Goal: Task Accomplishment & Management: Manage account settings

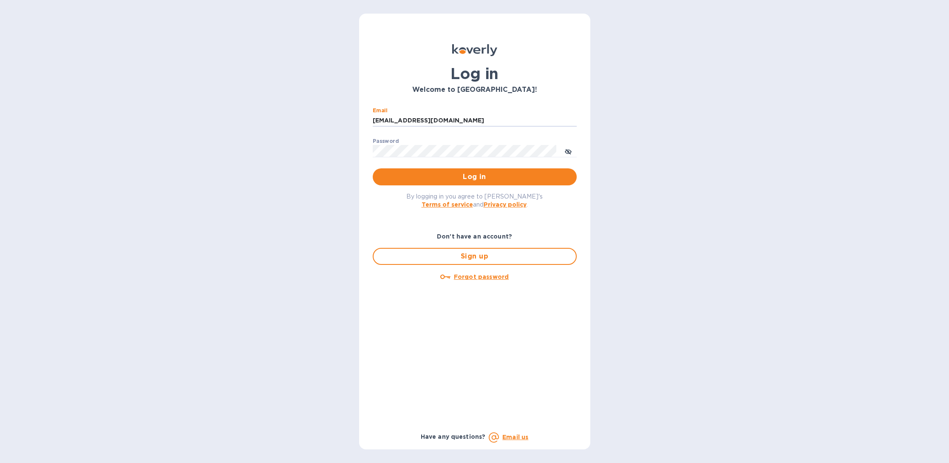
type input "[EMAIL_ADDRESS][DOMAIN_NAME]"
click at [456, 175] on span "Log in" at bounding box center [475, 177] width 190 height 10
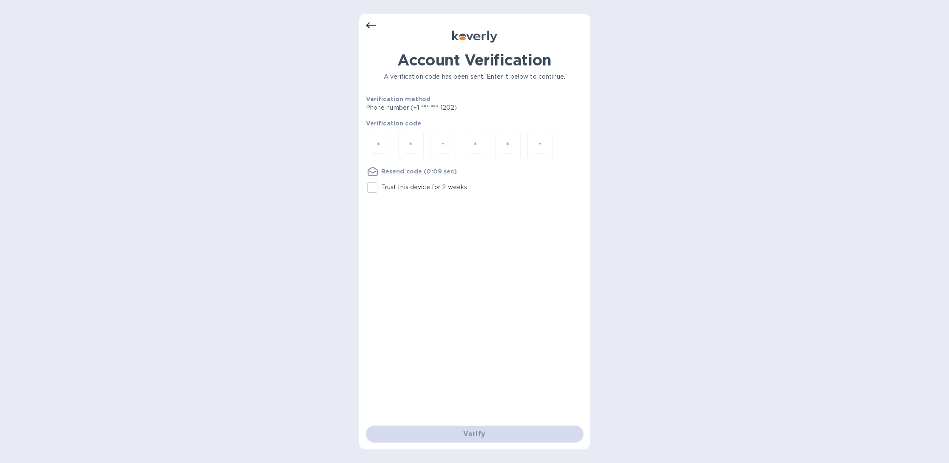
click at [395, 189] on p "Trust this device for 2 weeks" at bounding box center [424, 187] width 86 height 9
click at [381, 189] on input "Trust this device for 2 weeks" at bounding box center [372, 188] width 18 height 18
checkbox input "true"
click at [383, 145] on input "number" at bounding box center [378, 146] width 11 height 16
type input "1"
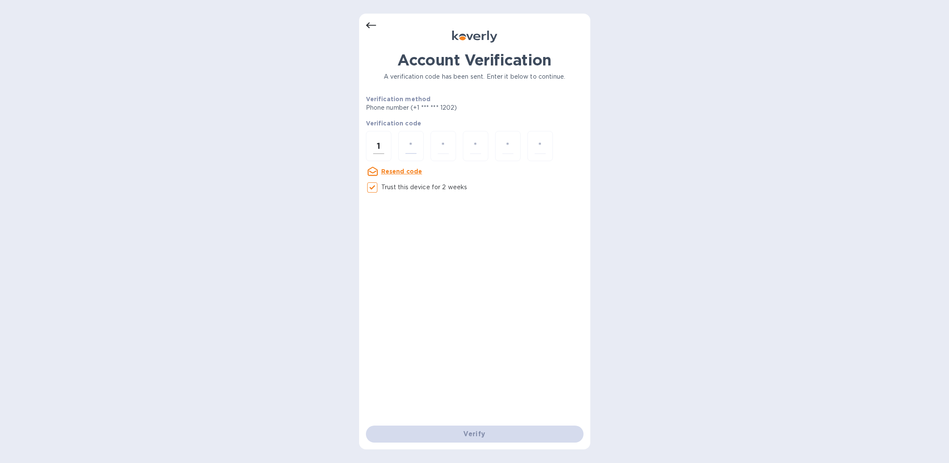
type input "2"
type input "8"
type input "7"
type input "1"
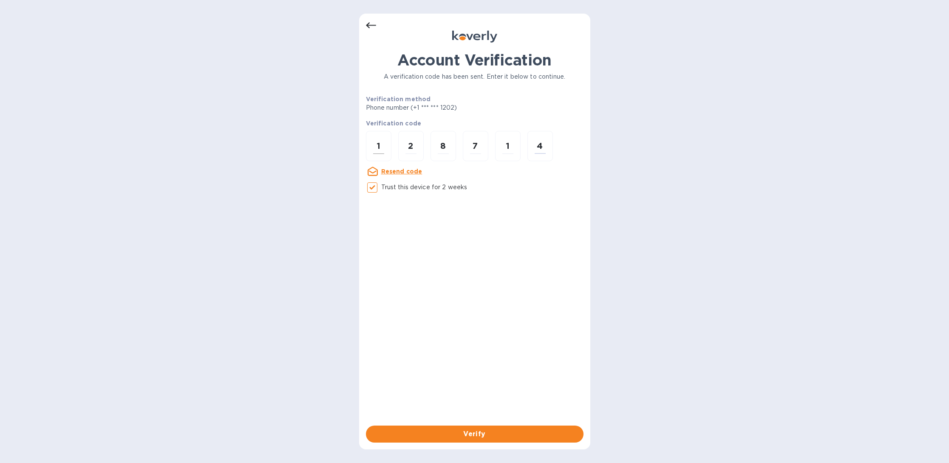
type input "4"
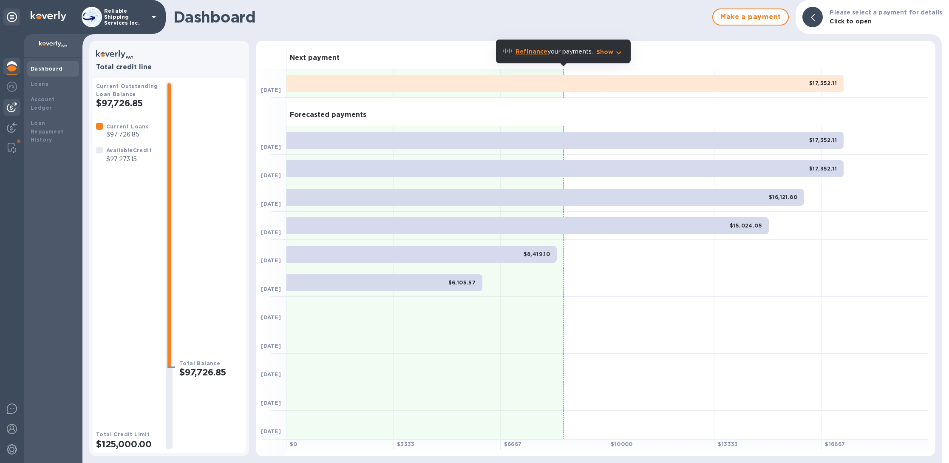
click at [14, 105] on img at bounding box center [12, 107] width 10 height 10
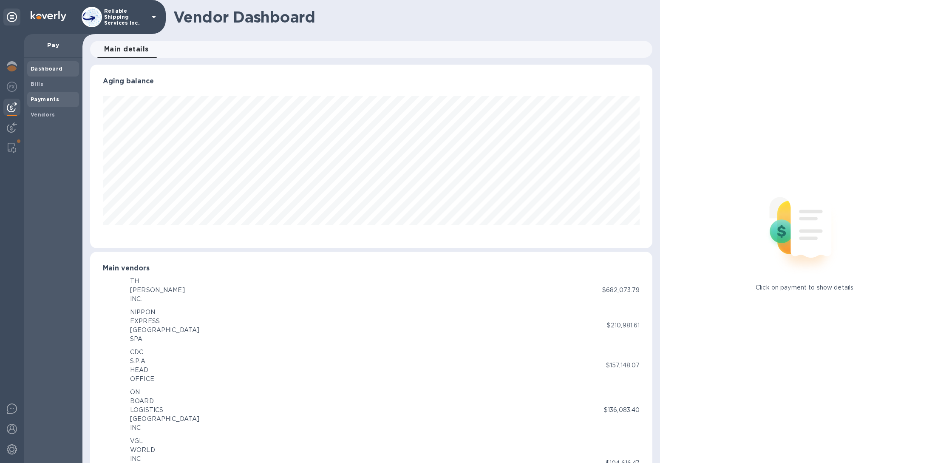
scroll to position [424859, 424484]
click at [60, 84] on span "Bills" at bounding box center [53, 84] width 45 height 9
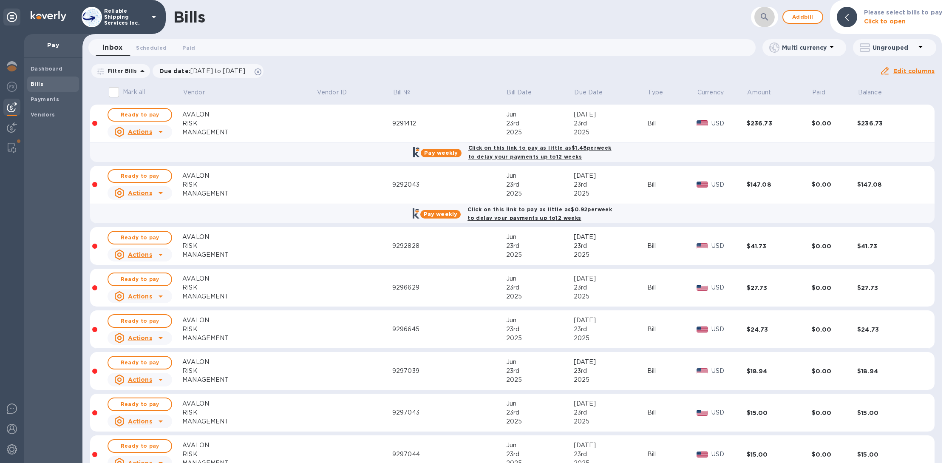
click at [773, 15] on button "button" at bounding box center [764, 17] width 20 height 20
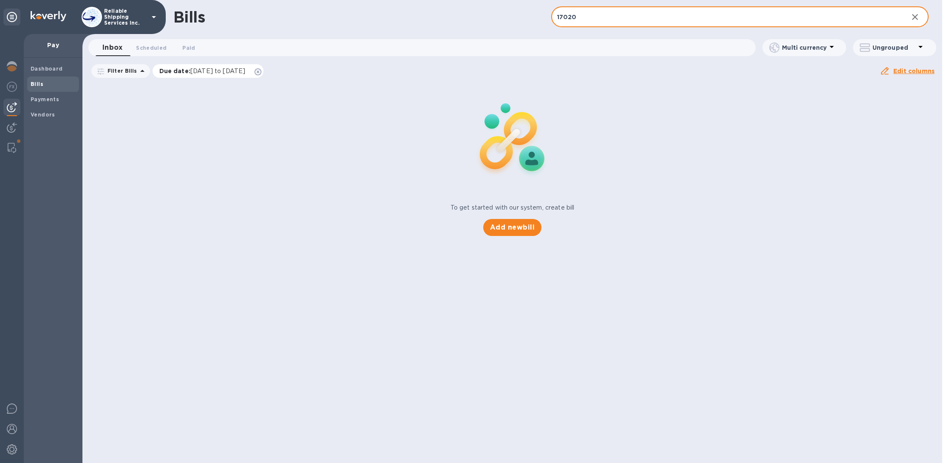
type input "17020"
click at [261, 74] on icon at bounding box center [258, 71] width 7 height 7
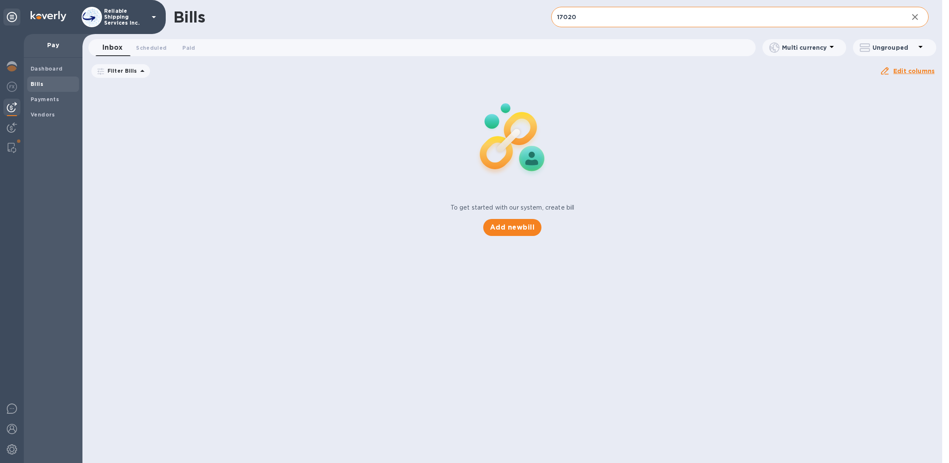
click at [621, 17] on input "17020" at bounding box center [726, 17] width 351 height 21
click at [16, 128] on img at bounding box center [12, 127] width 10 height 10
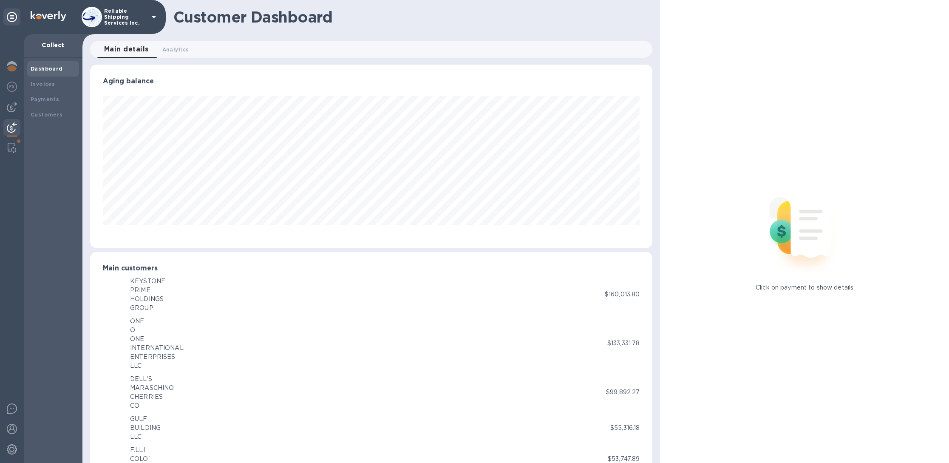
scroll to position [424859, 424484]
click at [39, 87] on div "Invoices" at bounding box center [53, 84] width 45 height 9
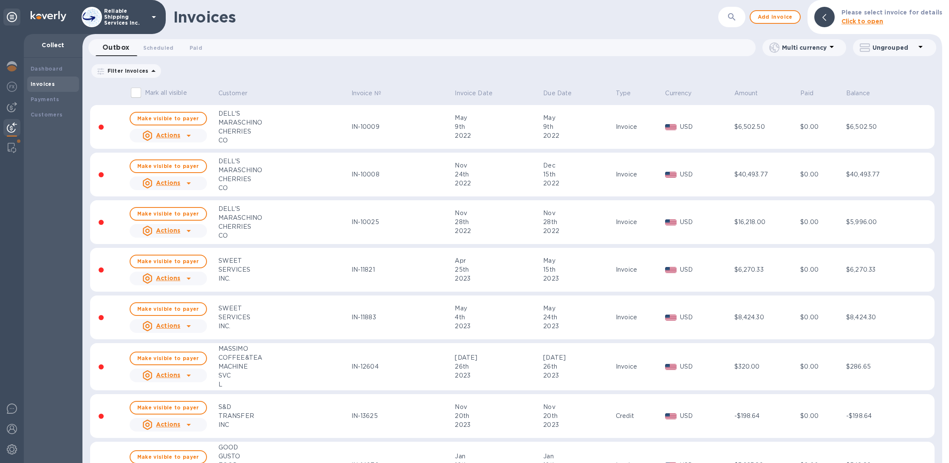
click at [864, 20] on b "Click to open" at bounding box center [863, 21] width 42 height 7
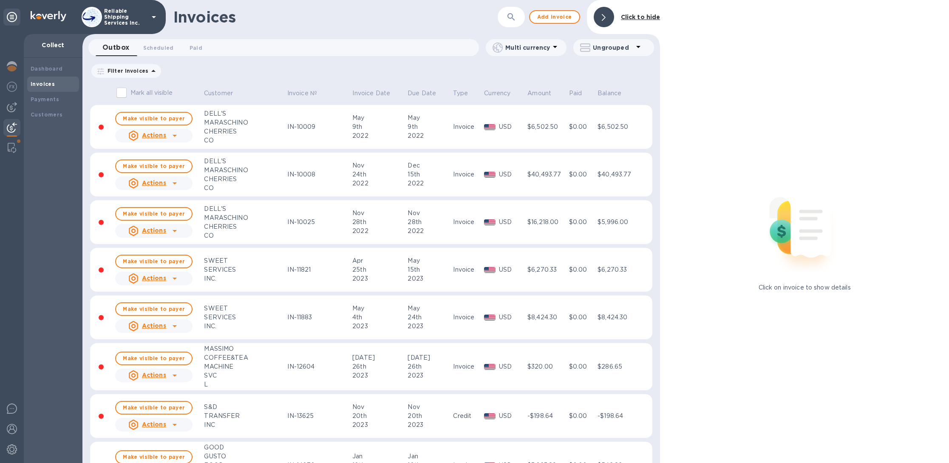
click at [524, 16] on div "​" at bounding box center [511, 17] width 27 height 21
click at [512, 19] on icon "button" at bounding box center [511, 17] width 10 height 10
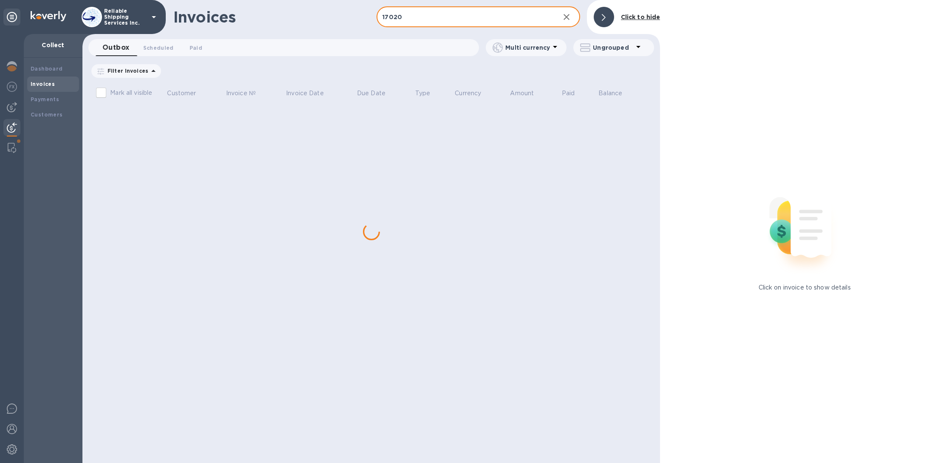
click at [604, 15] on icon at bounding box center [604, 17] width 4 height 7
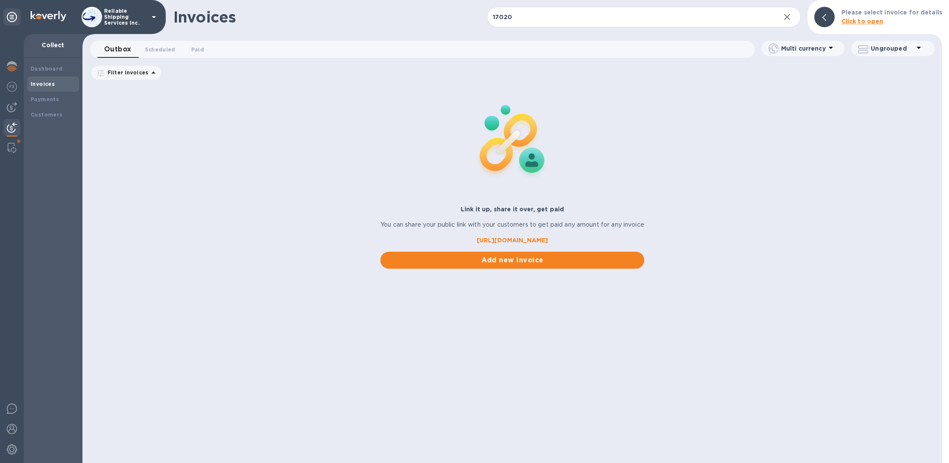
click at [227, 69] on div "Filter Invoices Amount Paid Balance" at bounding box center [512, 73] width 845 height 16
click at [138, 73] on p "Filter Invoices" at bounding box center [126, 72] width 44 height 7
click at [320, 131] on div "Link it up, share it over, get paid You can share your public link with your cu…" at bounding box center [512, 176] width 860 height 184
click at [585, 18] on input "17020" at bounding box center [630, 17] width 286 height 21
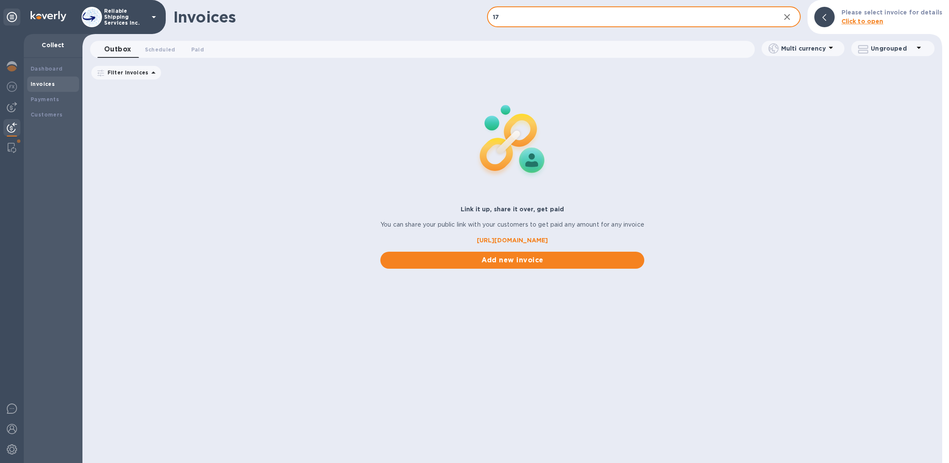
type input "1"
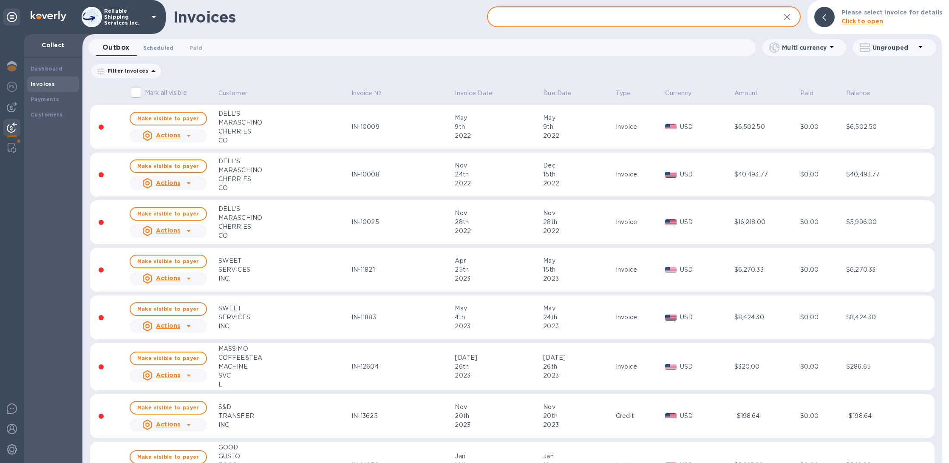
click at [174, 44] on button "Scheduled 0" at bounding box center [158, 47] width 44 height 17
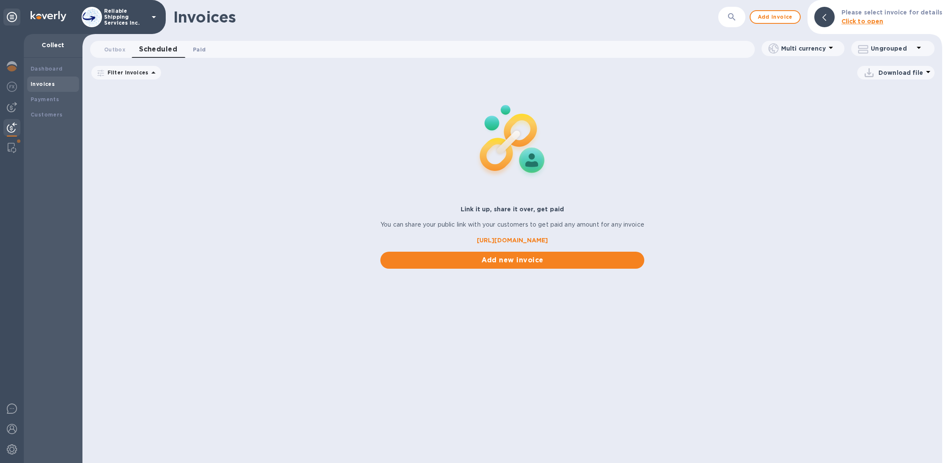
click at [203, 49] on span "Paid 0" at bounding box center [199, 49] width 13 height 9
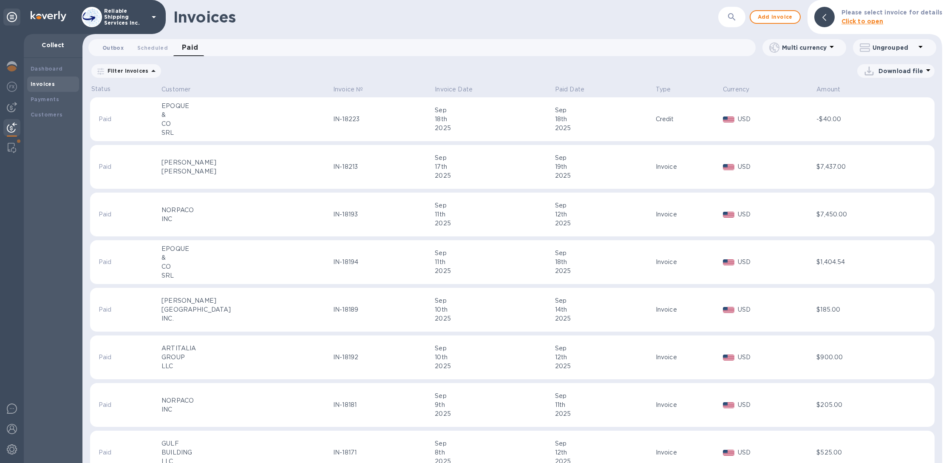
click at [120, 44] on span "Outbox 0" at bounding box center [112, 47] width 21 height 9
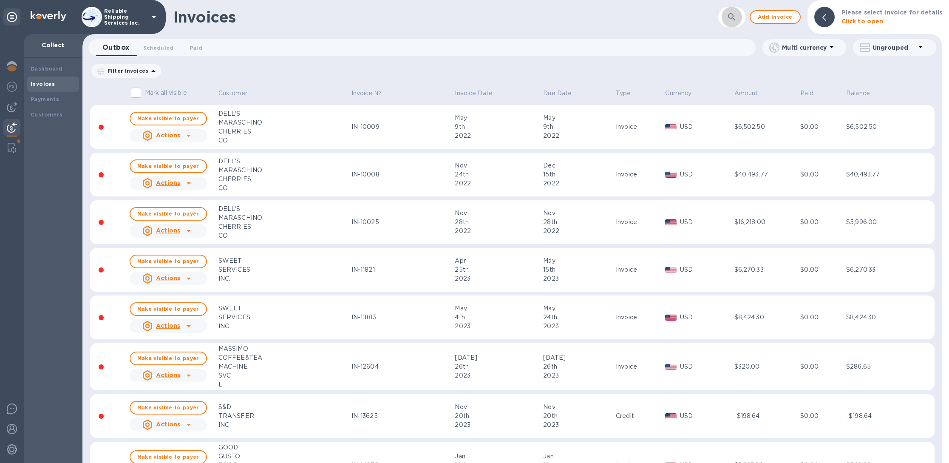
click at [734, 17] on icon "button" at bounding box center [732, 17] width 10 height 10
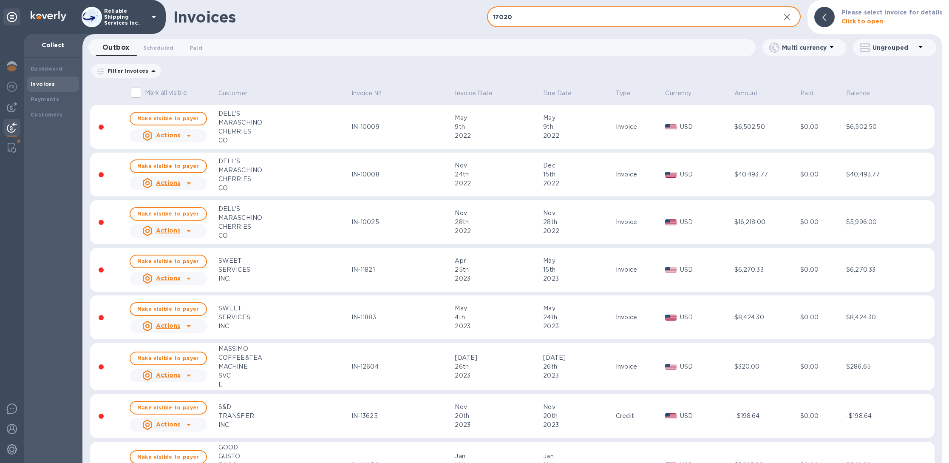
type input "17020"
